Goal: Transaction & Acquisition: Purchase product/service

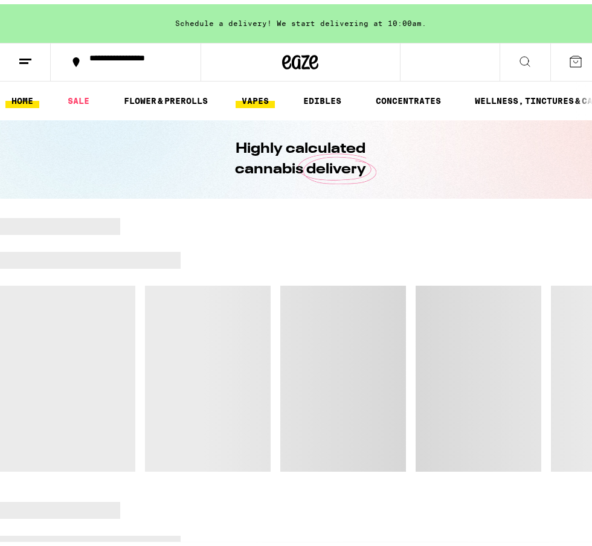
click at [244, 98] on link "VAPES" at bounding box center [255, 96] width 39 height 15
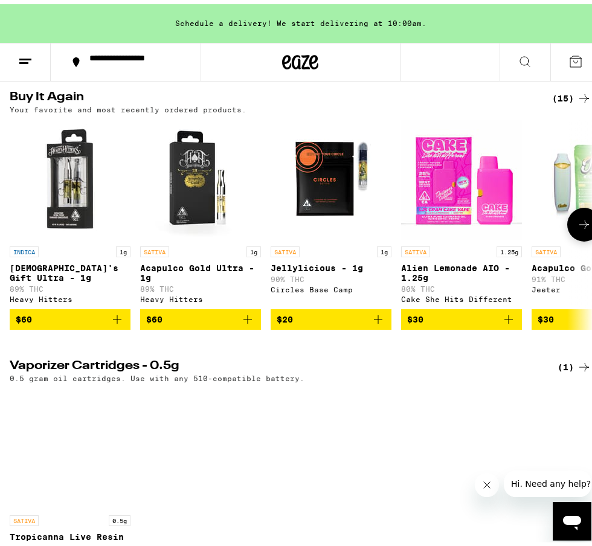
scroll to position [118, 0]
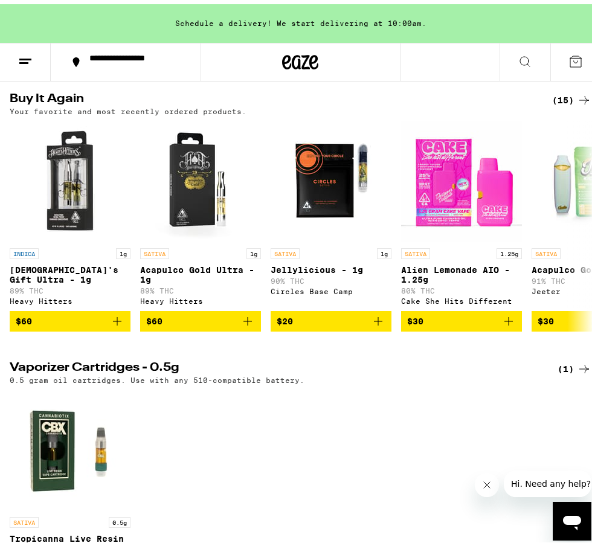
click at [552, 92] on div "(15)" at bounding box center [571, 96] width 39 height 15
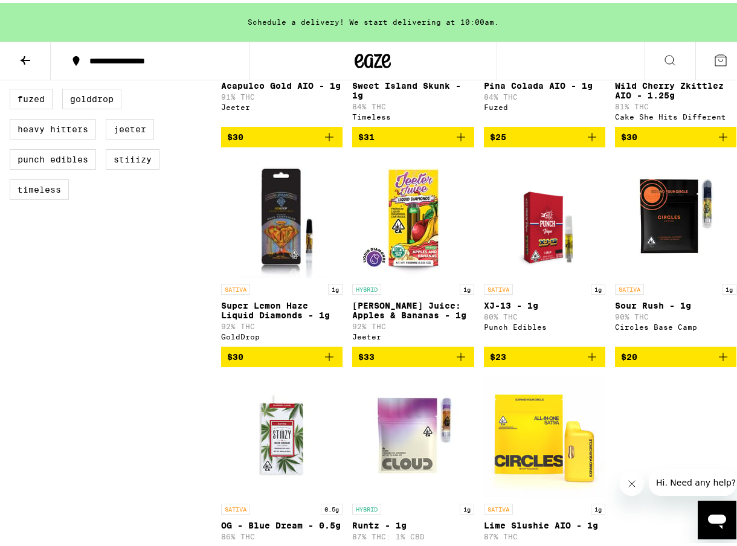
scroll to position [543, 0]
